Goal: Task Accomplishment & Management: Manage account settings

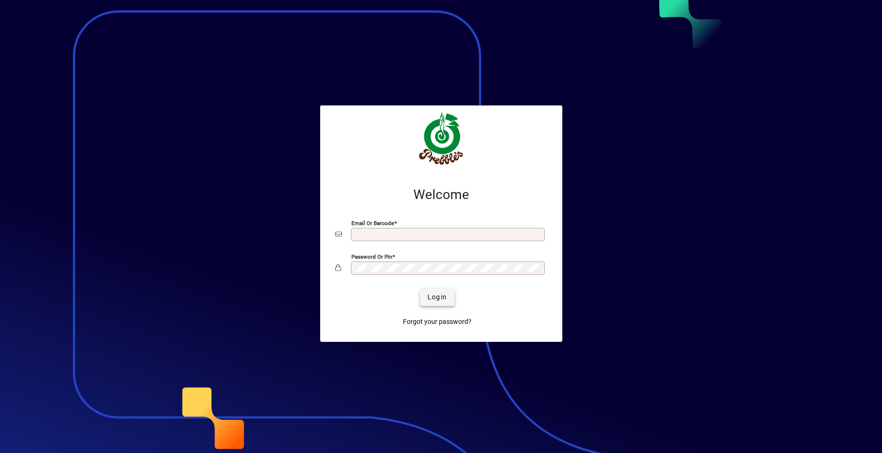
type input "**********"
click at [436, 299] on span "Login" at bounding box center [437, 297] width 19 height 10
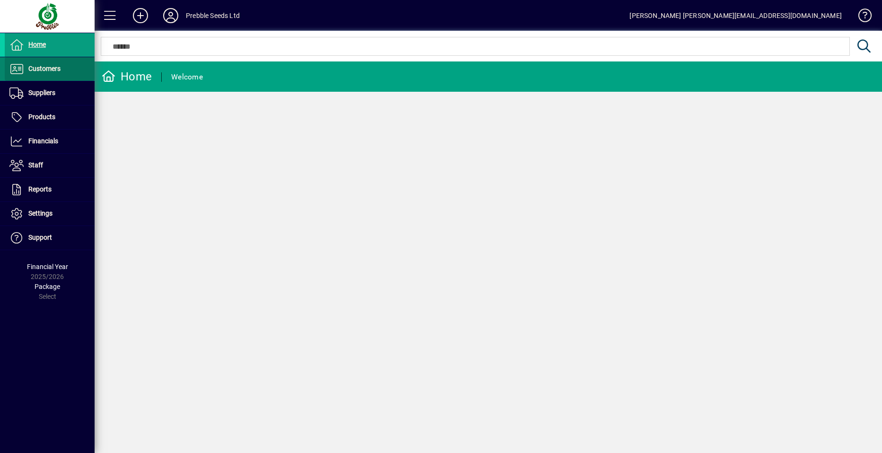
click at [32, 70] on span "Customers" at bounding box center [44, 69] width 32 height 8
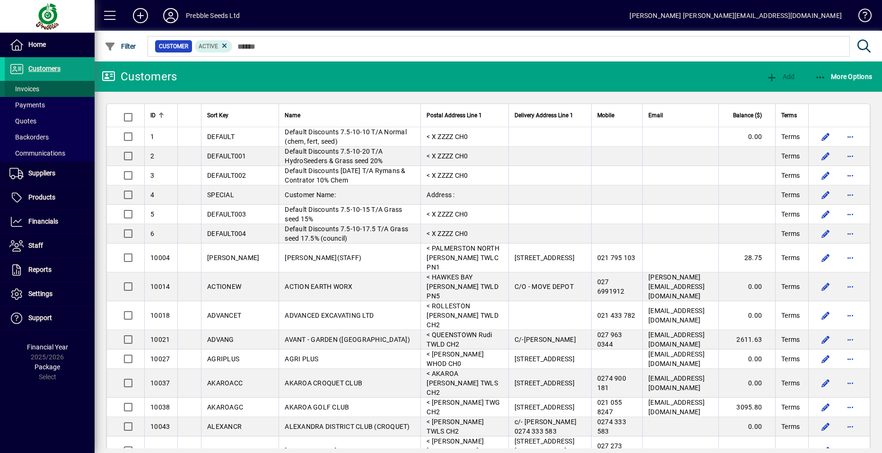
click at [52, 89] on span at bounding box center [50, 89] width 90 height 23
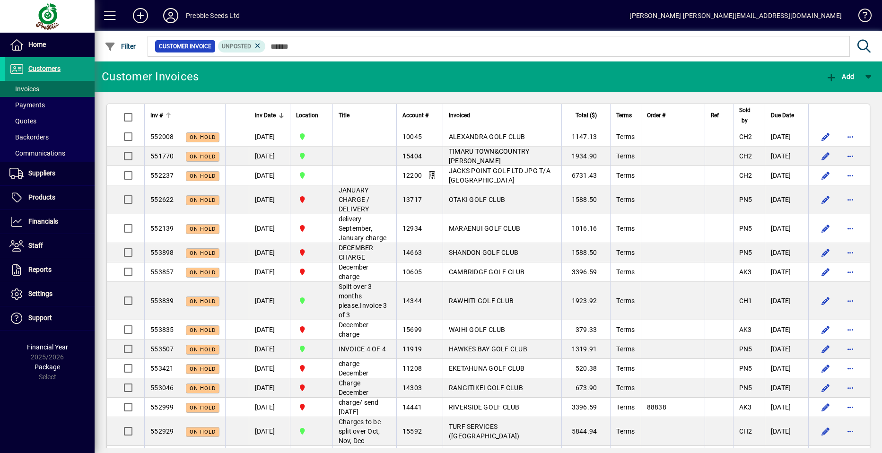
click at [157, 113] on span "Inv #" at bounding box center [156, 115] width 12 height 10
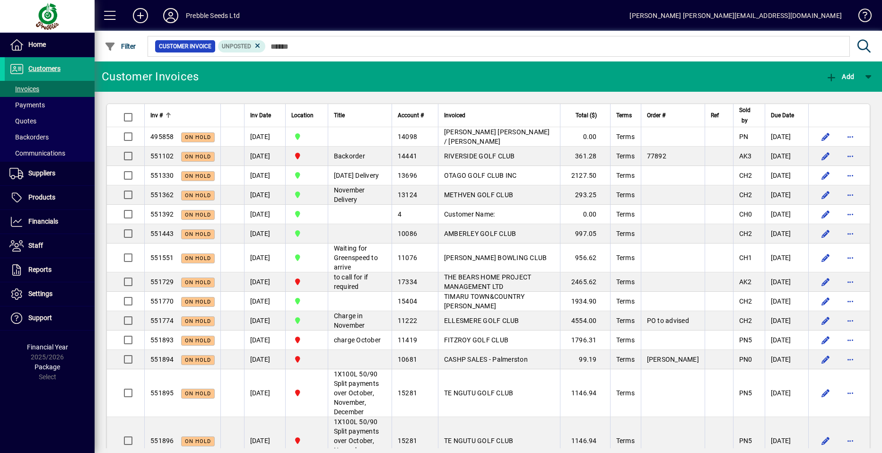
click at [156, 113] on span "Inv #" at bounding box center [156, 115] width 12 height 10
